Goal: Transaction & Acquisition: Purchase product/service

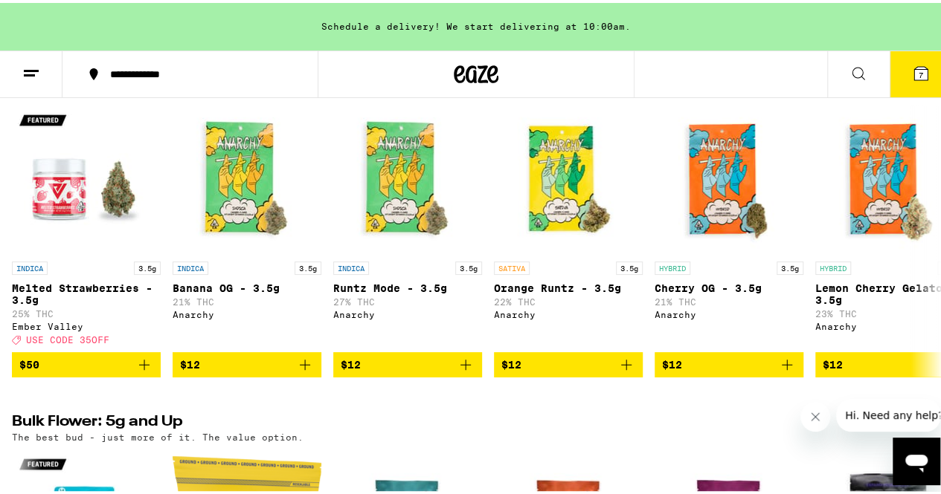
scroll to position [1924, 0]
